Goal: Information Seeking & Learning: Learn about a topic

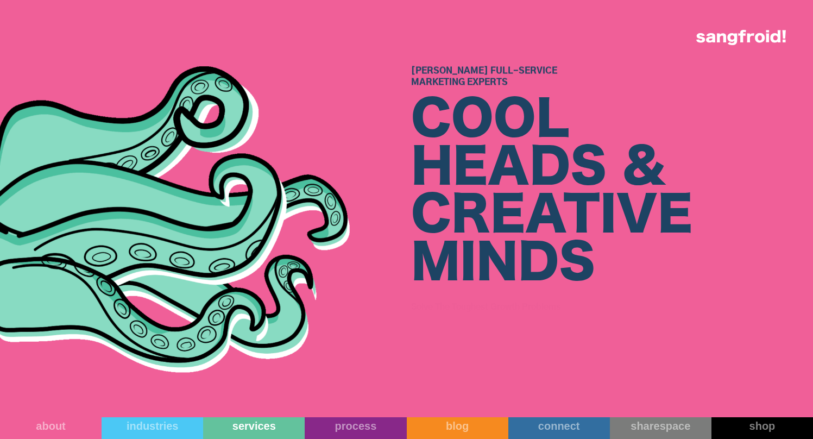
click at [300, 430] on link "services" at bounding box center [254, 428] width 102 height 22
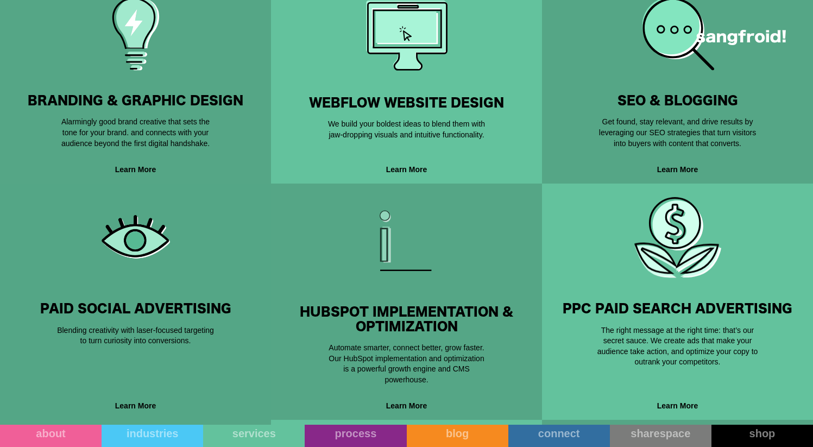
scroll to position [467, 0]
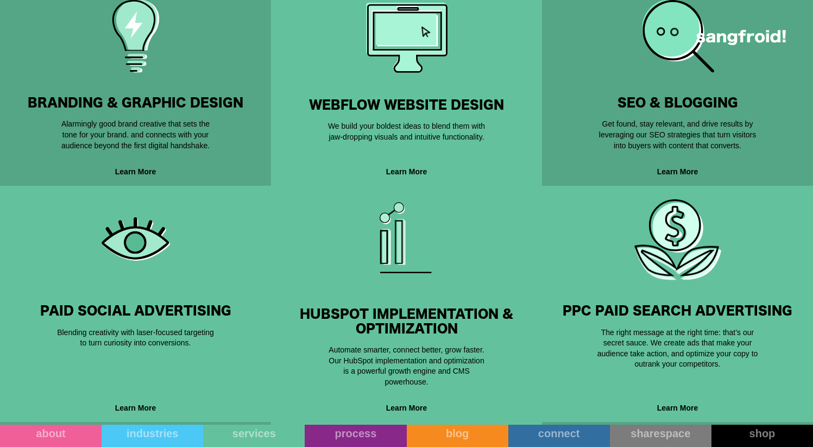
click at [347, 325] on strong "HubSpot Implementation & Optimization" at bounding box center [407, 321] width 214 height 35
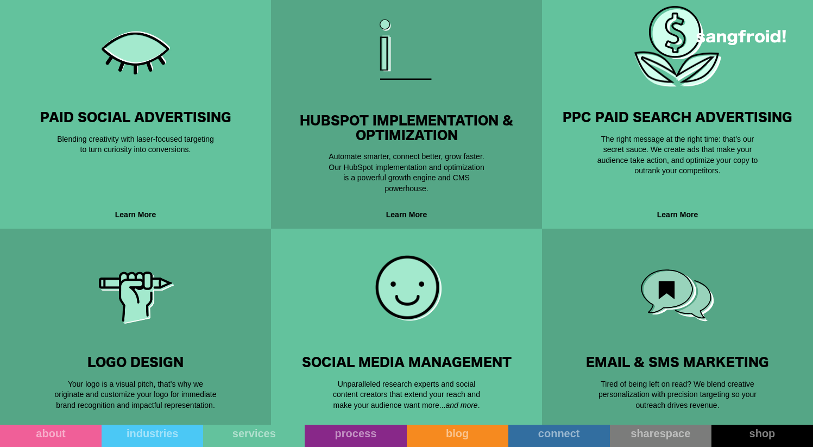
scroll to position [659, 0]
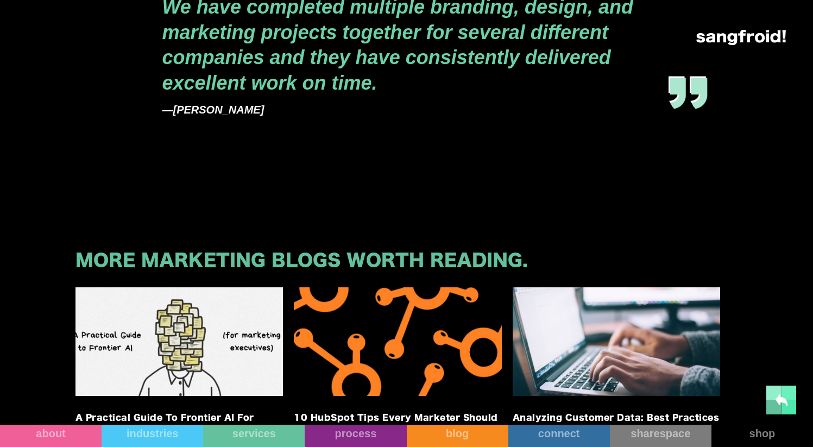
scroll to position [2141, 0]
